Goal: Task Accomplishment & Management: Manage account settings

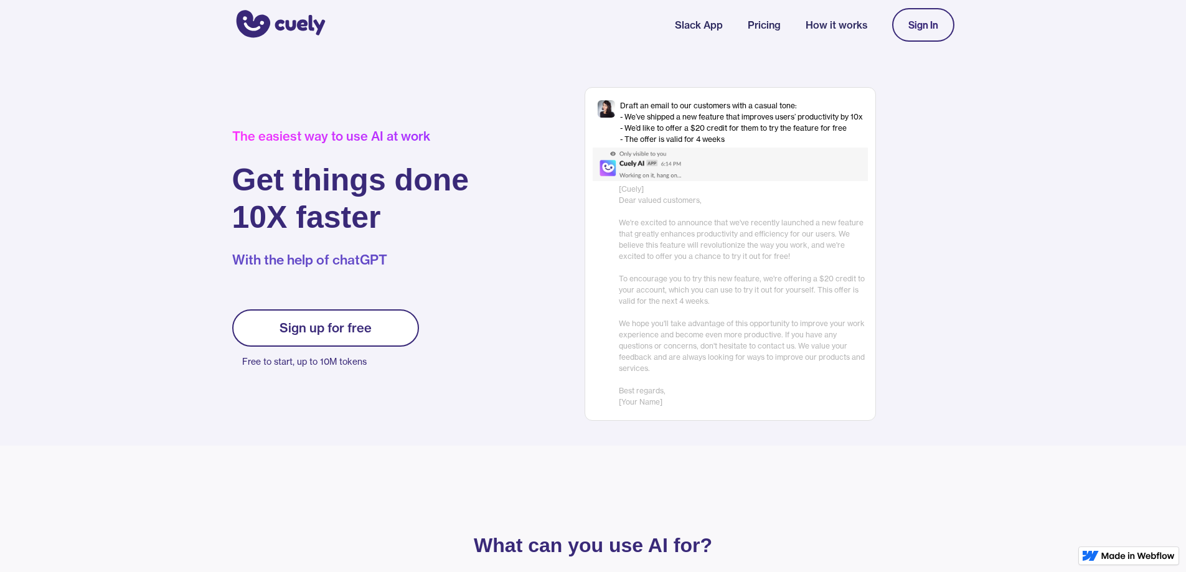
click at [263, 318] on link "Sign up for free" at bounding box center [325, 327] width 187 height 37
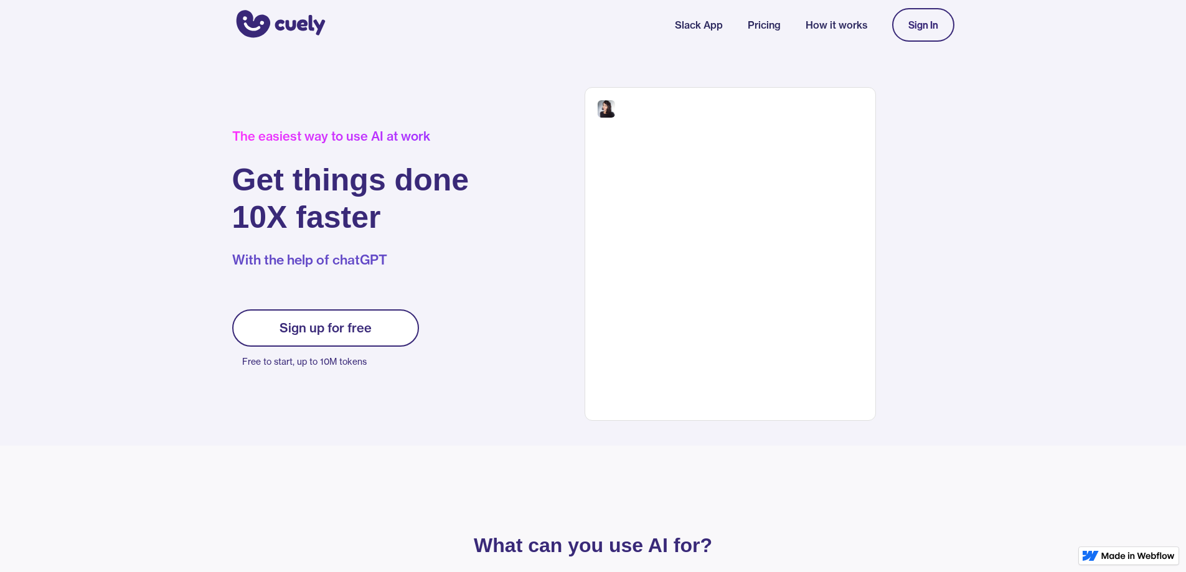
click at [276, 331] on link "Sign up for free" at bounding box center [325, 327] width 187 height 37
click at [379, 323] on link "Sign up for free" at bounding box center [325, 327] width 187 height 37
click at [339, 215] on h1 "Get things done 10X faster" at bounding box center [350, 198] width 237 height 75
click at [388, 318] on link "Sign up for free" at bounding box center [325, 327] width 187 height 37
click at [390, 322] on link "Sign up for free" at bounding box center [325, 327] width 187 height 37
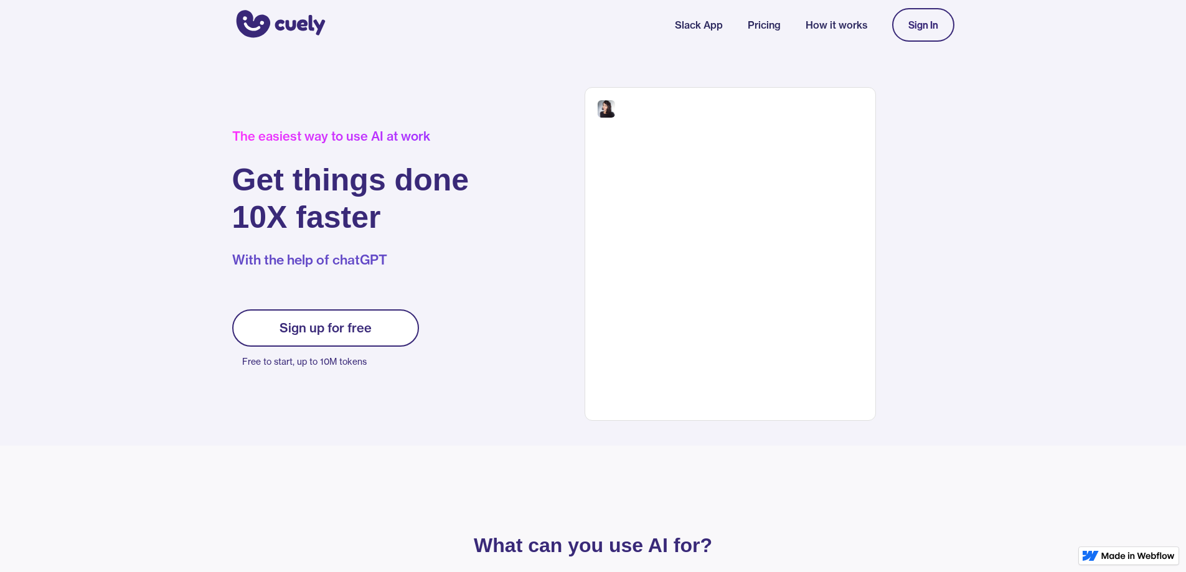
click at [391, 311] on link "Sign up for free" at bounding box center [325, 327] width 187 height 37
click at [923, 14] on link "Sign In" at bounding box center [923, 25] width 62 height 34
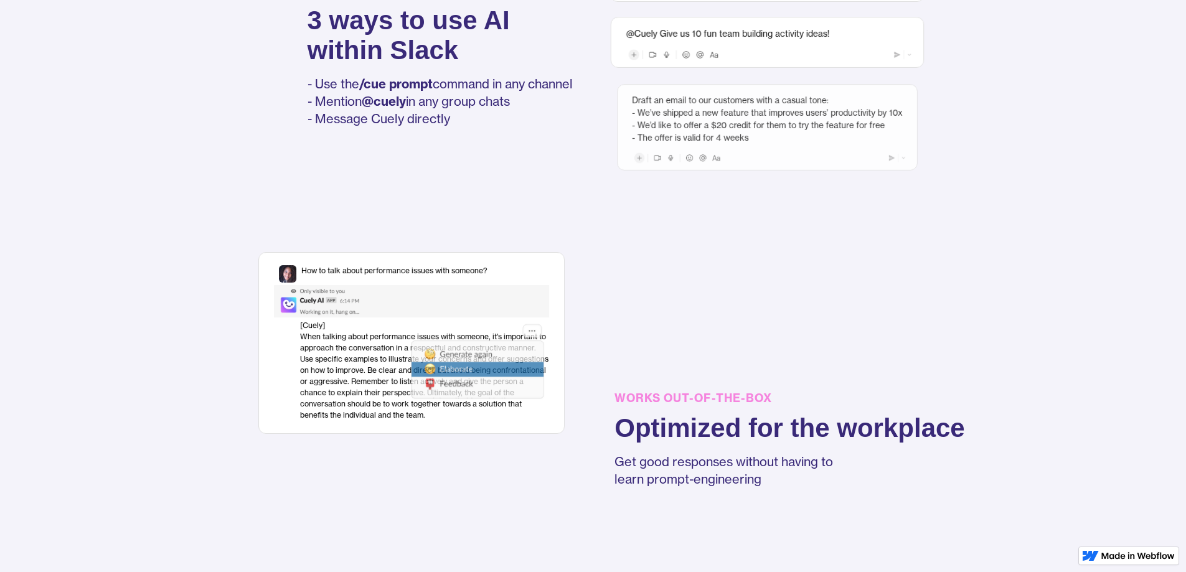
scroll to position [747, 0]
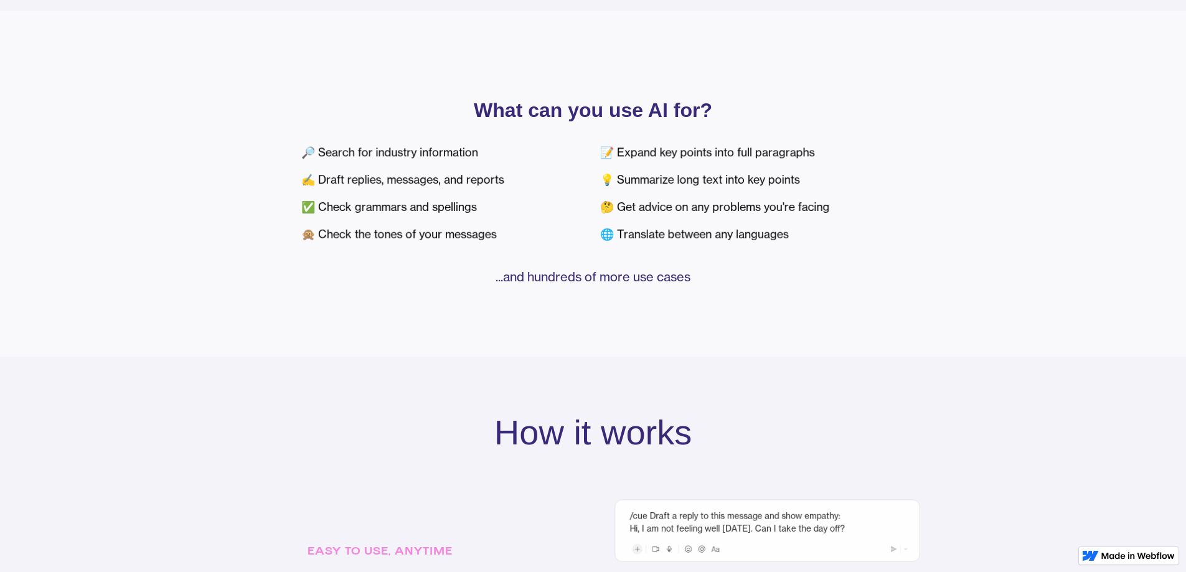
scroll to position [436, 0]
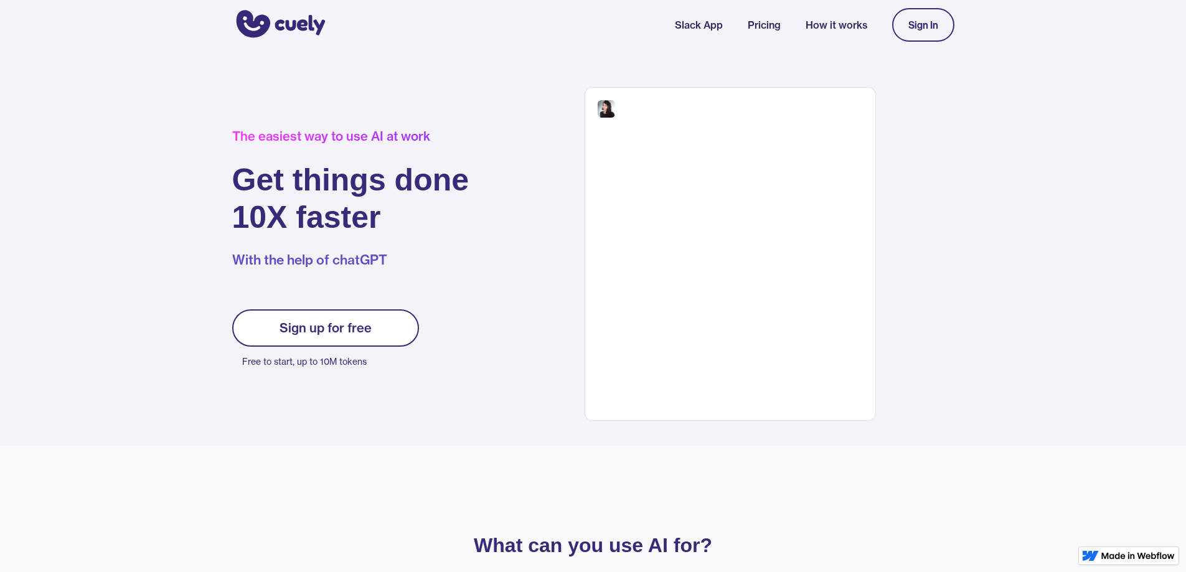
click at [925, 37] on link "Sign In" at bounding box center [923, 25] width 62 height 34
